Goal: Task Accomplishment & Management: Manage account settings

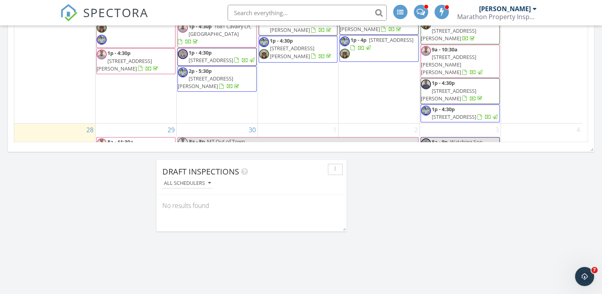
scroll to position [449, 0]
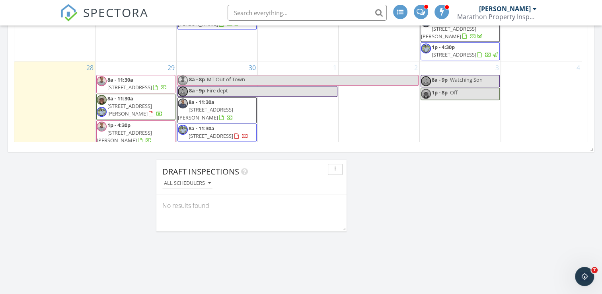
drag, startPoint x: 140, startPoint y: 69, endPoint x: 146, endPoint y: 59, distance: 11.8
click at [146, 84] on span "300 Windsor Dr, Centerton 72719" at bounding box center [129, 87] width 45 height 7
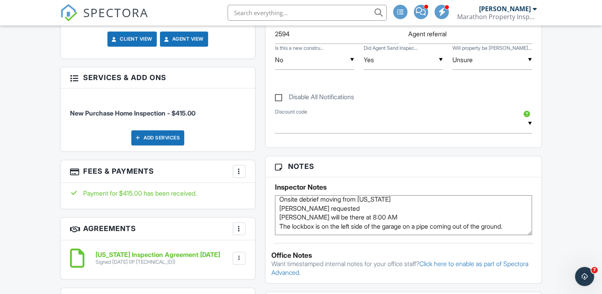
click at [370, 216] on textarea "[PERSON_NAME] to join me on site Airbnb currently Onsite debrief moving from [U…" at bounding box center [403, 215] width 257 height 40
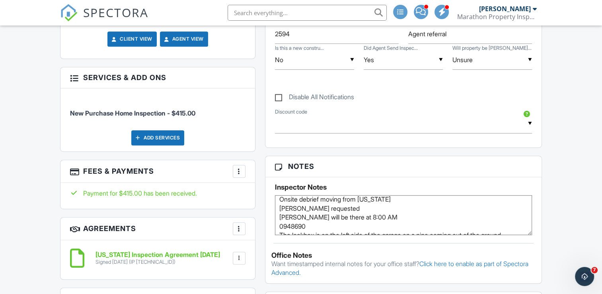
scroll to position [27, 0]
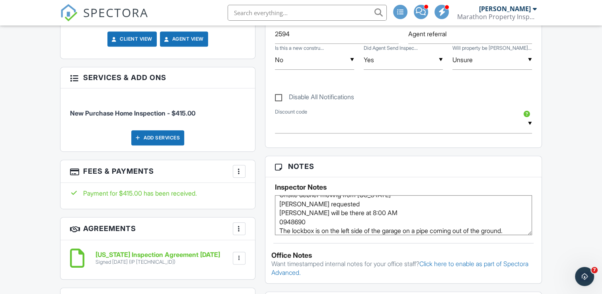
type textarea "[PERSON_NAME] to join me on site Airbnb currently Onsite debrief moving from [U…"
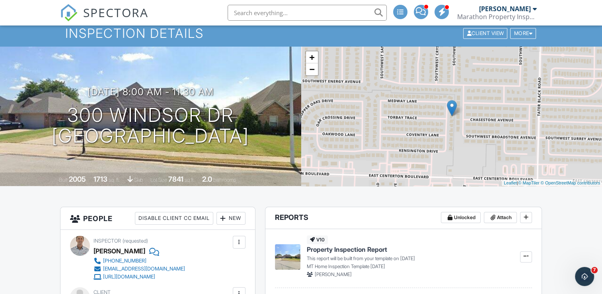
scroll to position [23, 0]
